Goal: Contribute content

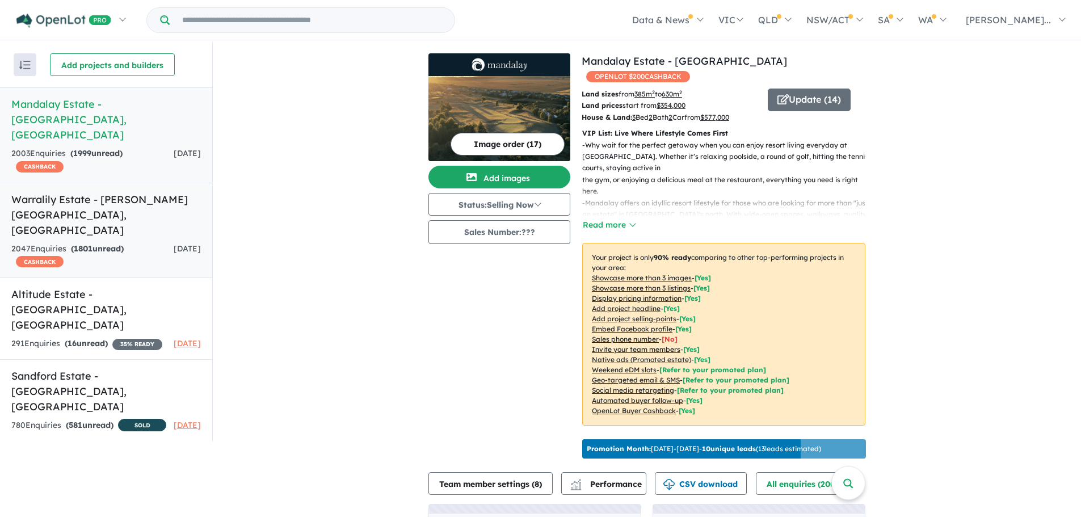
click at [47, 192] on h5 "Warralily Estate - [PERSON_NAME][GEOGRAPHIC_DATA] , [GEOGRAPHIC_DATA]" at bounding box center [106, 215] width 190 height 46
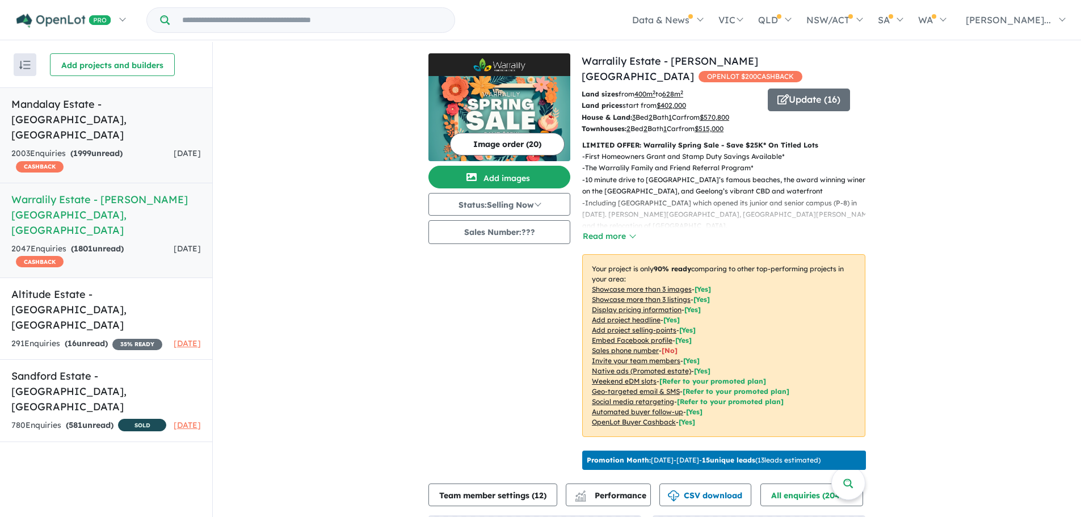
click at [141, 147] on div "2003 Enquir ies ( 1999 unread) CASHBACK" at bounding box center [92, 160] width 162 height 27
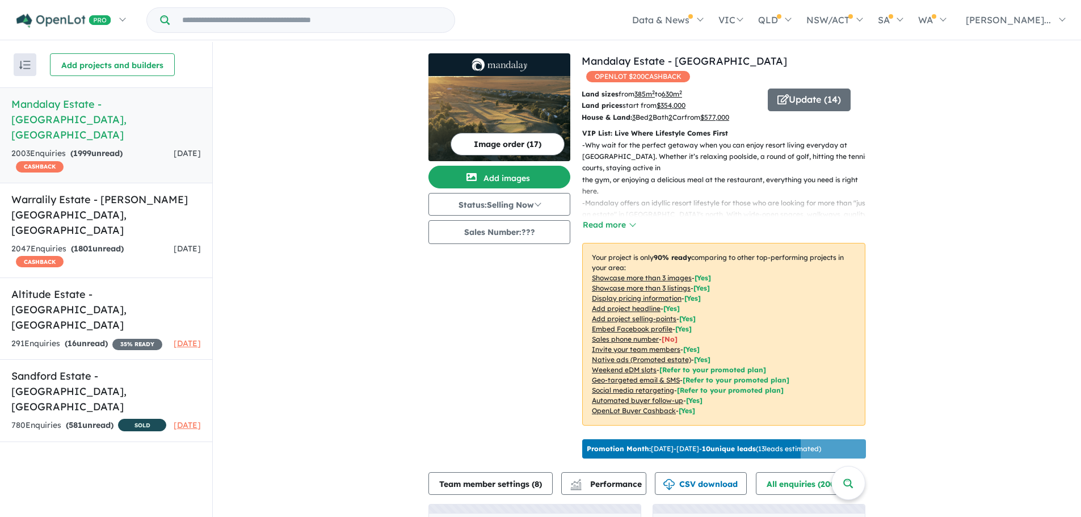
click at [519, 114] on img at bounding box center [500, 118] width 142 height 85
click at [536, 144] on button "Image order ( 17 )" at bounding box center [508, 144] width 114 height 23
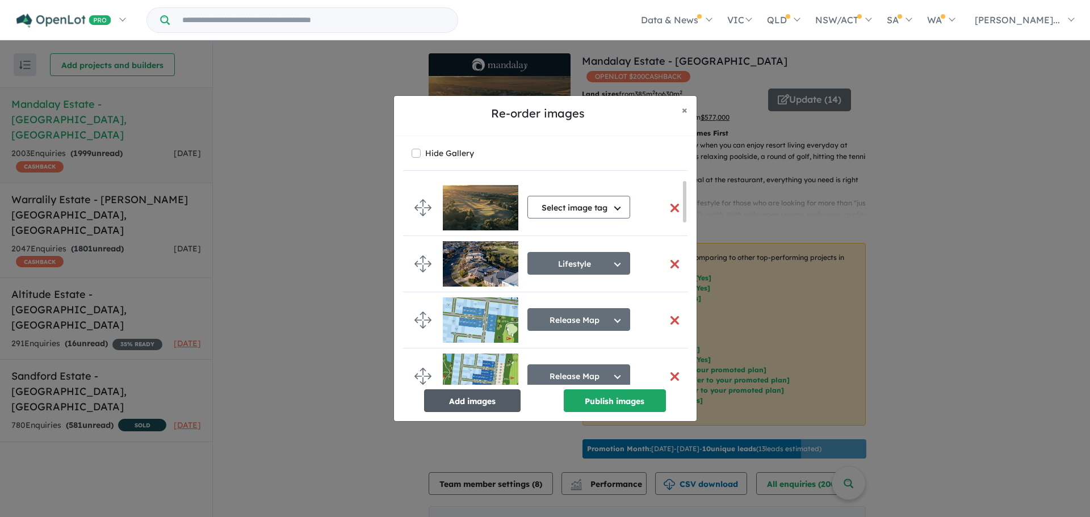
click at [479, 398] on button "Add images" at bounding box center [472, 400] width 96 height 23
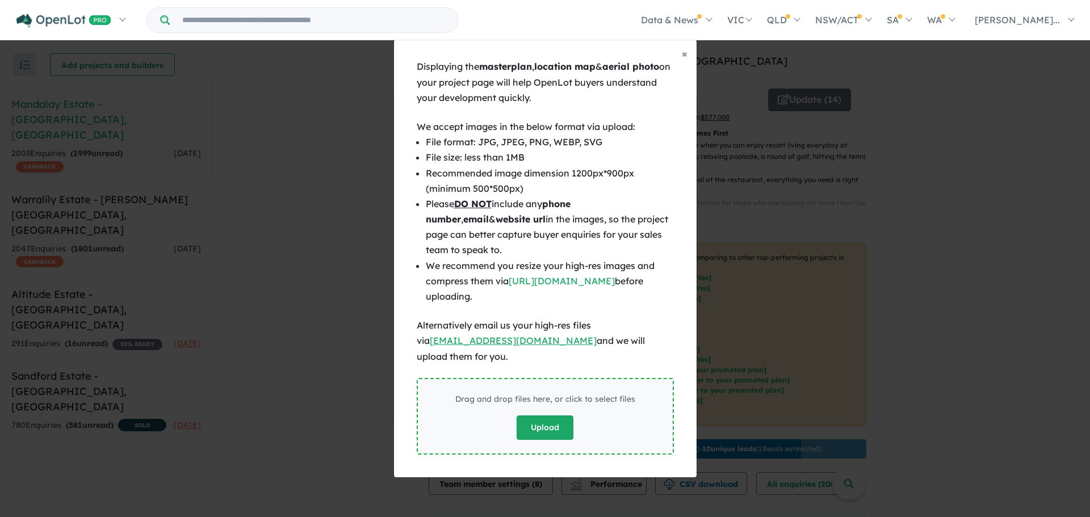
click at [548, 416] on button "Upload" at bounding box center [545, 428] width 57 height 24
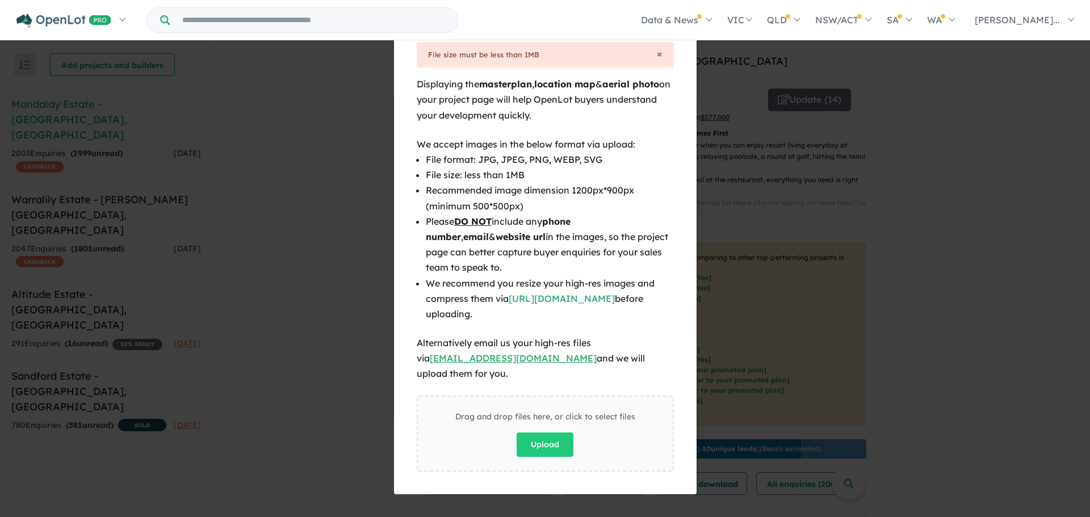
click at [680, 201] on div "× File size must be less than 1MB Displaying the masterplan , location map & ae…" at bounding box center [545, 268] width 303 height 453
click at [559, 444] on button "Upload" at bounding box center [545, 445] width 57 height 24
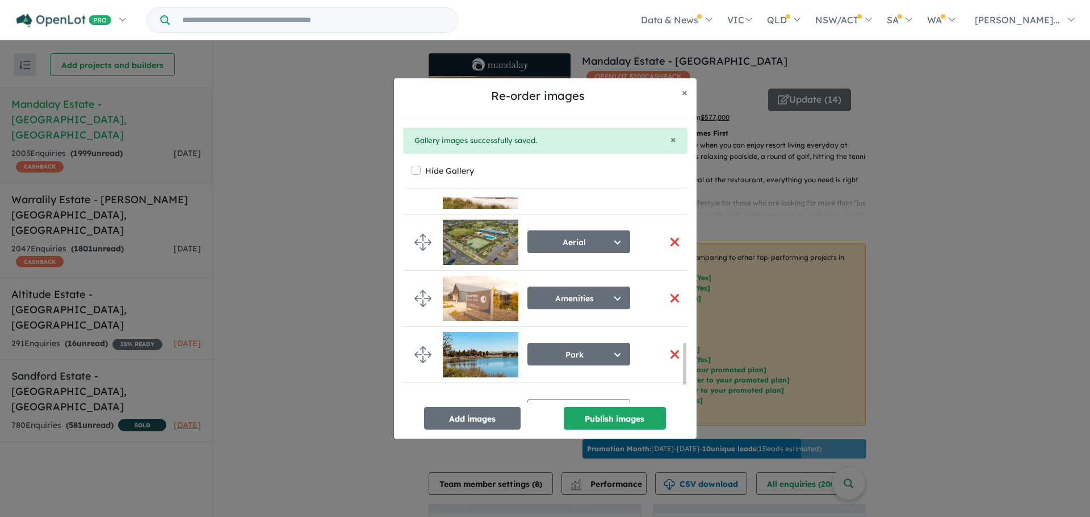
scroll to position [802, 0]
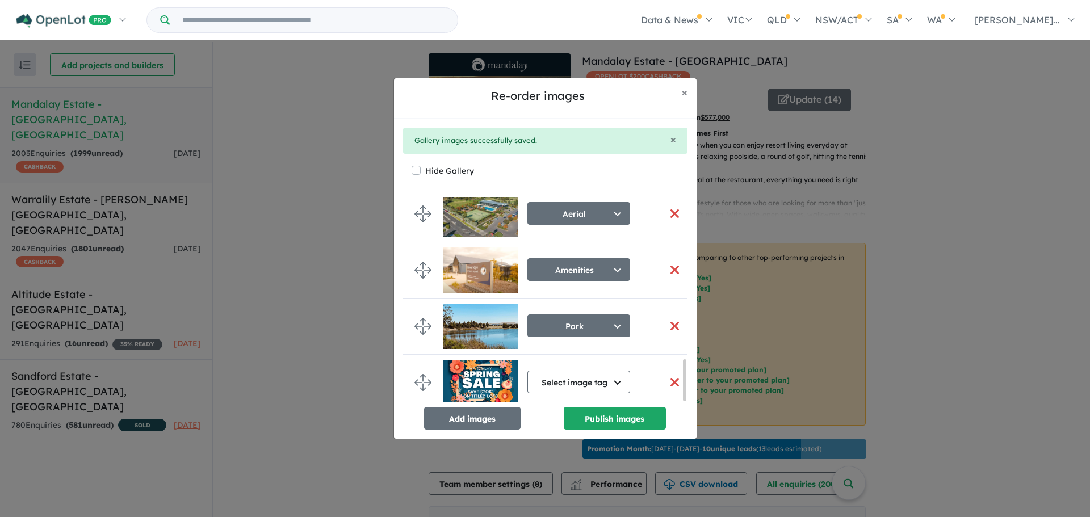
drag, startPoint x: 685, startPoint y: 229, endPoint x: 681, endPoint y: 409, distance: 179.4
click at [681, 409] on div "Select image tag Select image tag Aerial Location Map Masterplan Lifestyle Amen…" at bounding box center [545, 314] width 284 height 232
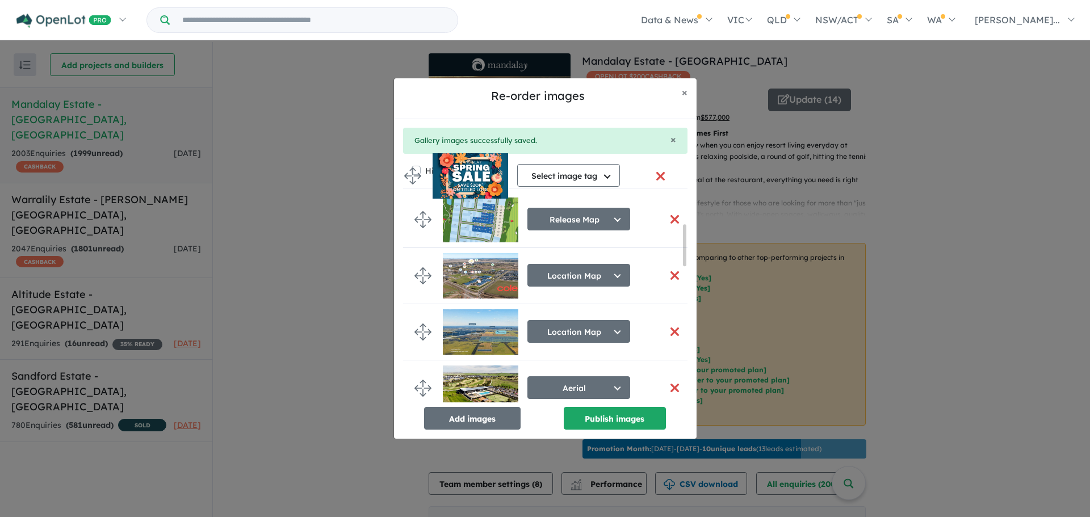
scroll to position [0, 0]
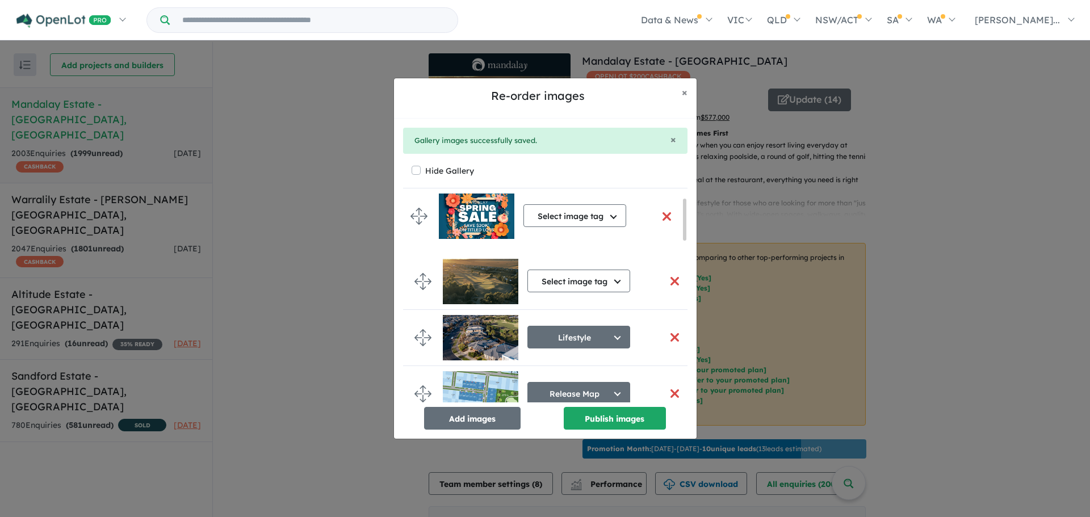
drag, startPoint x: 422, startPoint y: 377, endPoint x: 418, endPoint y: 216, distance: 160.7
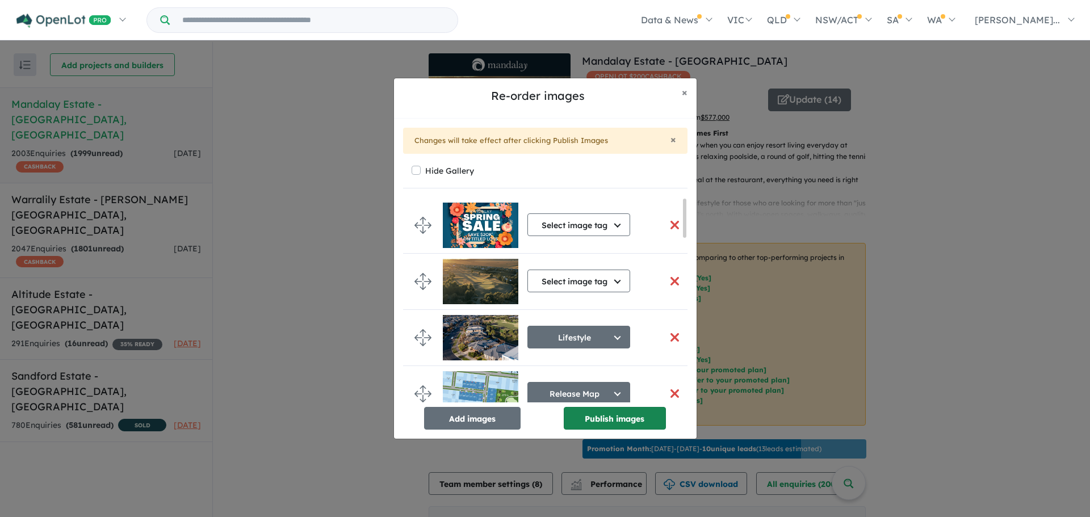
click at [621, 422] on button "Publish images" at bounding box center [615, 418] width 102 height 23
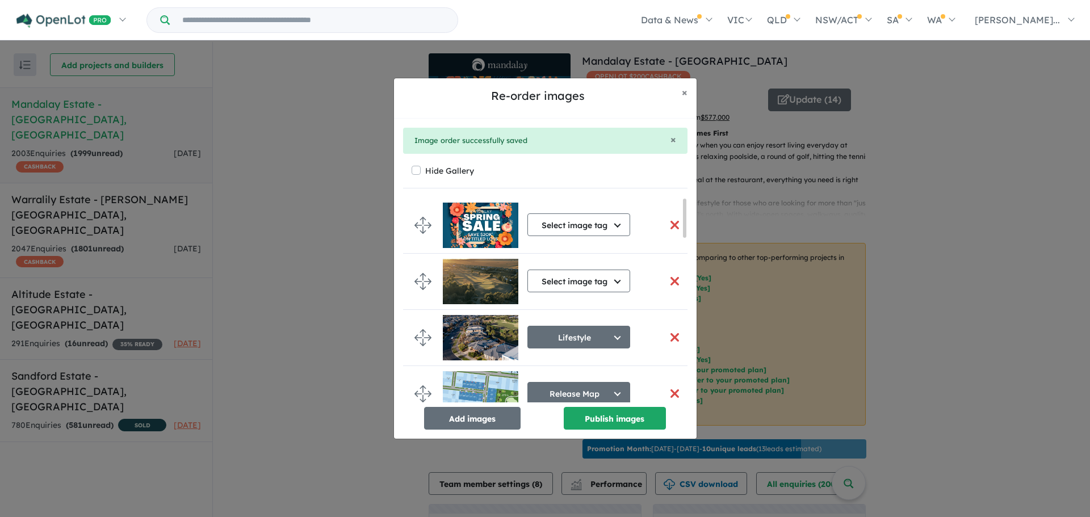
click at [967, 277] on div "Re-order images × Close × Image order successfully saved Hide Gallery Select im…" at bounding box center [545, 258] width 1090 height 517
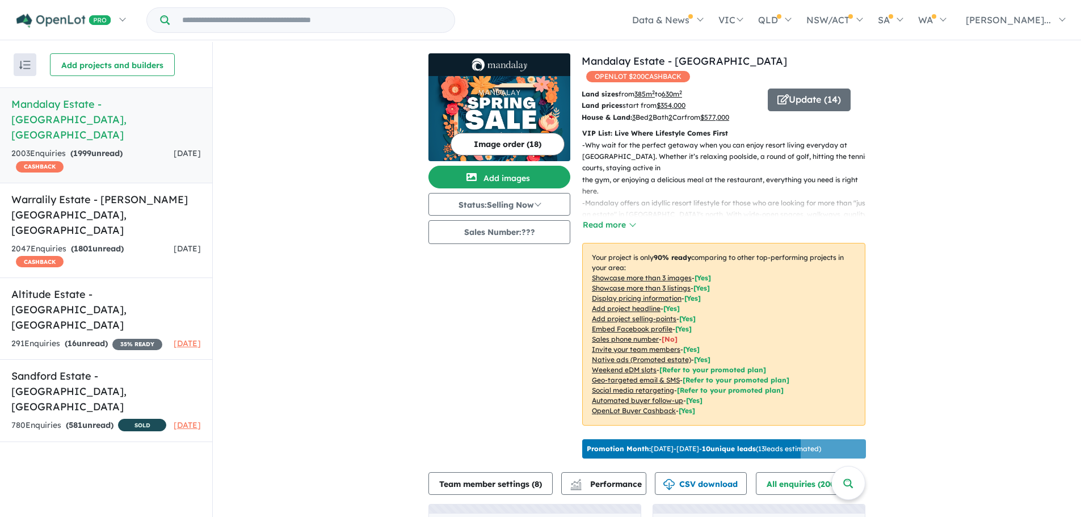
click at [691, 151] on p "- Why wait for the perfect getaway when you can enjoy resort living everyday at…" at bounding box center [728, 169] width 292 height 58
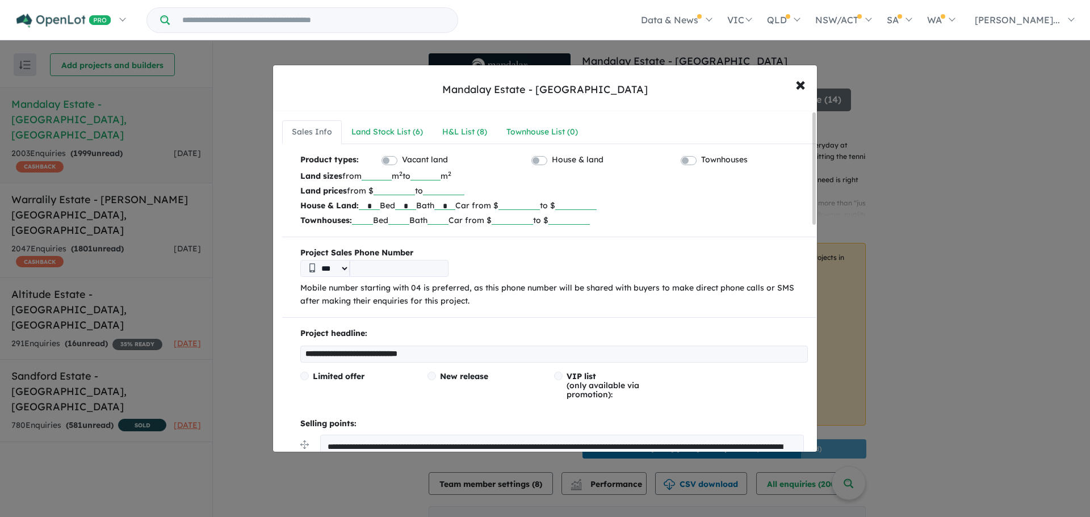
drag, startPoint x: 472, startPoint y: 357, endPoint x: 275, endPoint y: 364, distance: 196.5
type input "**********"
click at [592, 340] on p "Project headline:" at bounding box center [553, 334] width 507 height 14
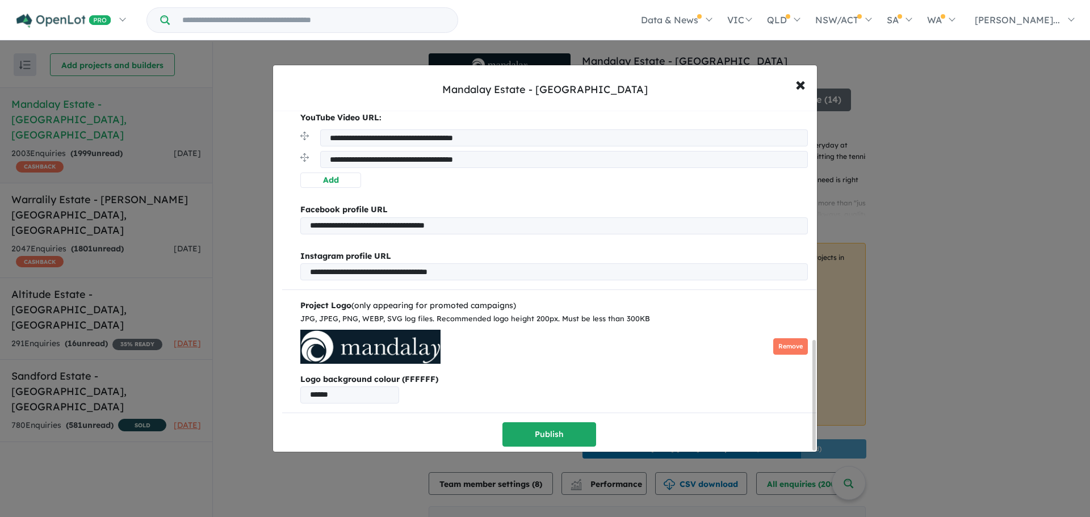
drag, startPoint x: 813, startPoint y: 331, endPoint x: 830, endPoint y: 429, distance: 98.5
click at [830, 429] on div "**********" at bounding box center [545, 258] width 1090 height 517
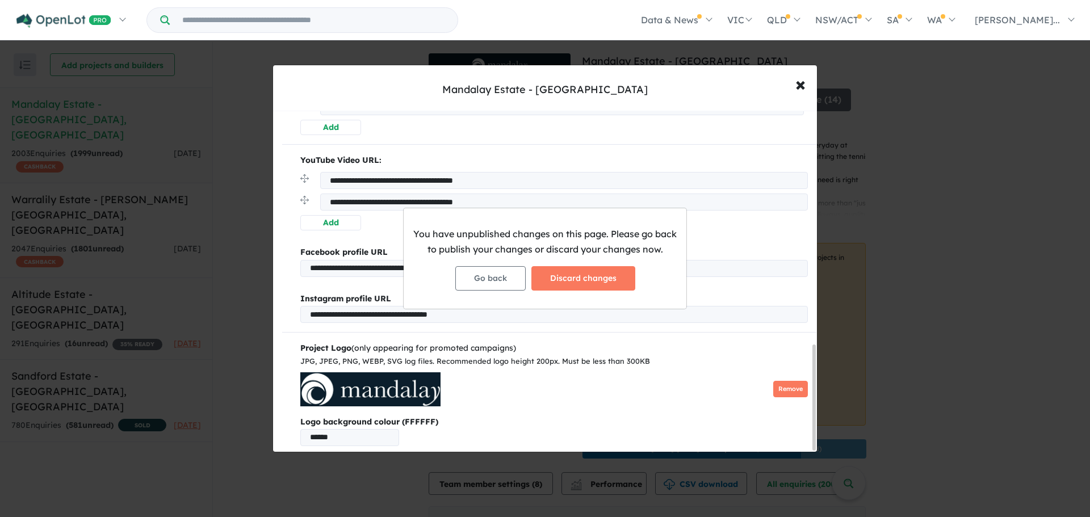
scroll to position [758, 0]
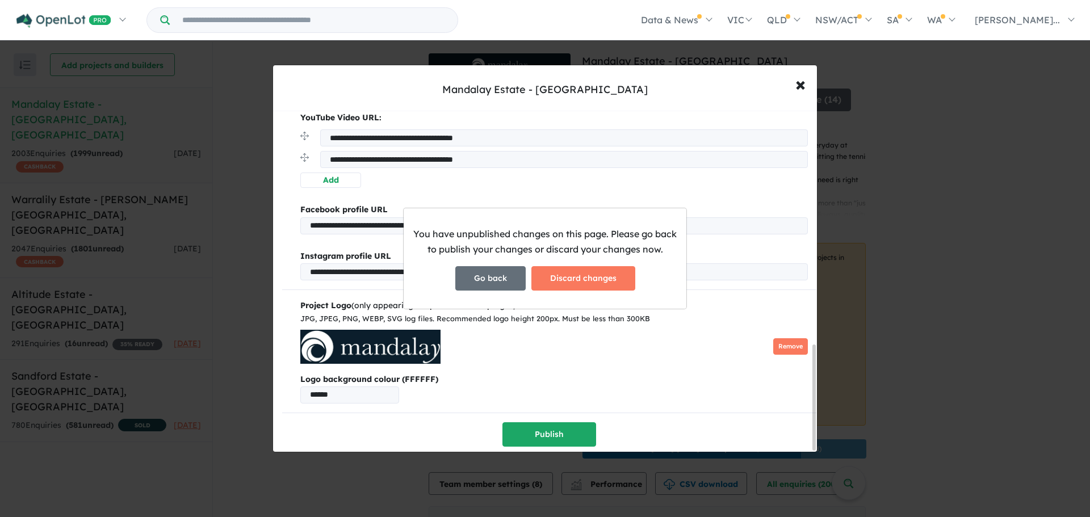
click at [497, 284] on button "Go back" at bounding box center [490, 278] width 70 height 24
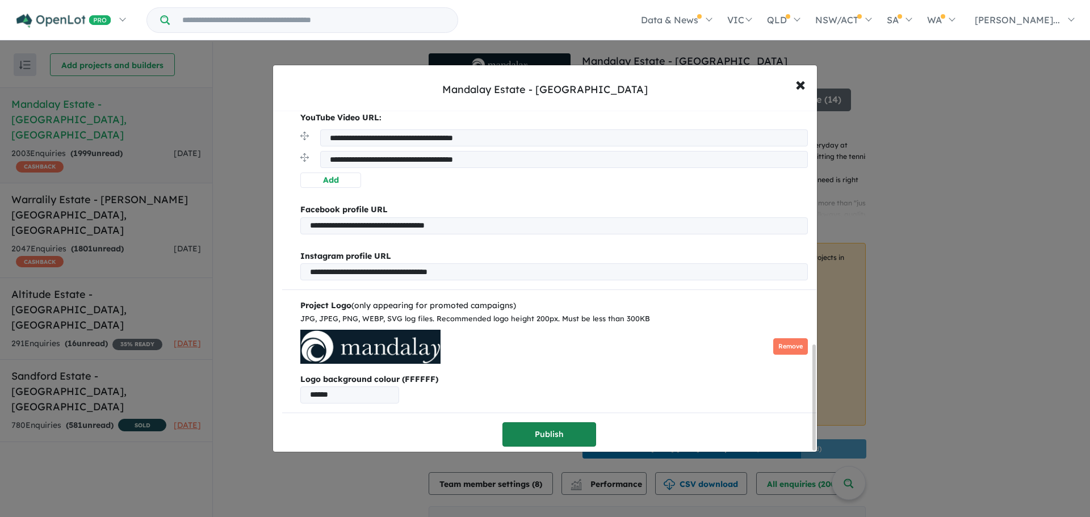
click at [550, 429] on button "Publish" at bounding box center [549, 434] width 94 height 24
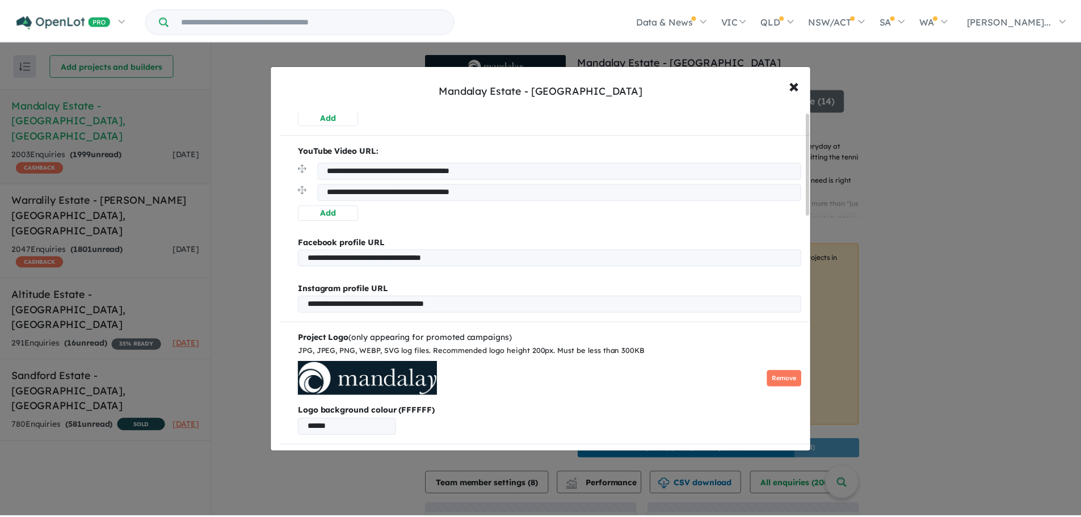
scroll to position [0, 0]
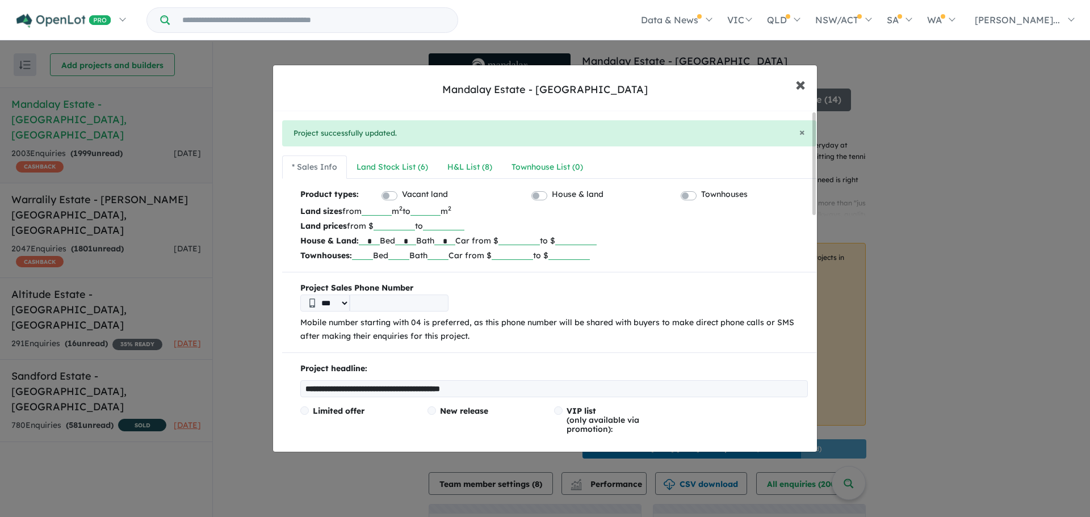
click at [798, 84] on span "×" at bounding box center [800, 84] width 10 height 24
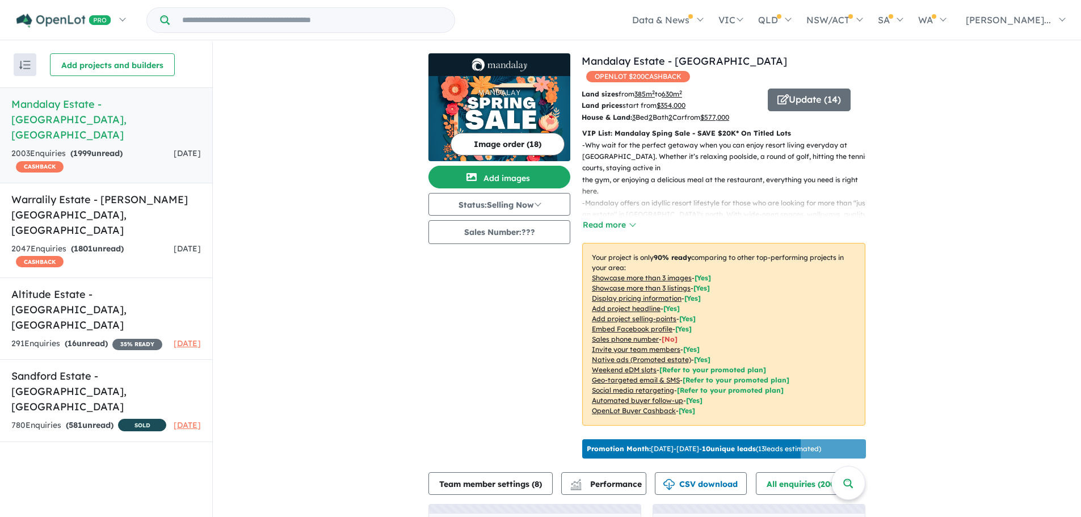
click at [1005, 265] on div "View 4 projects in your account Mandalay Estate - Beveridge OPENLOT $ 200 CASHB…" at bounding box center [647, 343] width 868 height 602
click at [559, 66] on img at bounding box center [499, 65] width 133 height 14
